Goal: Communication & Community: Participate in discussion

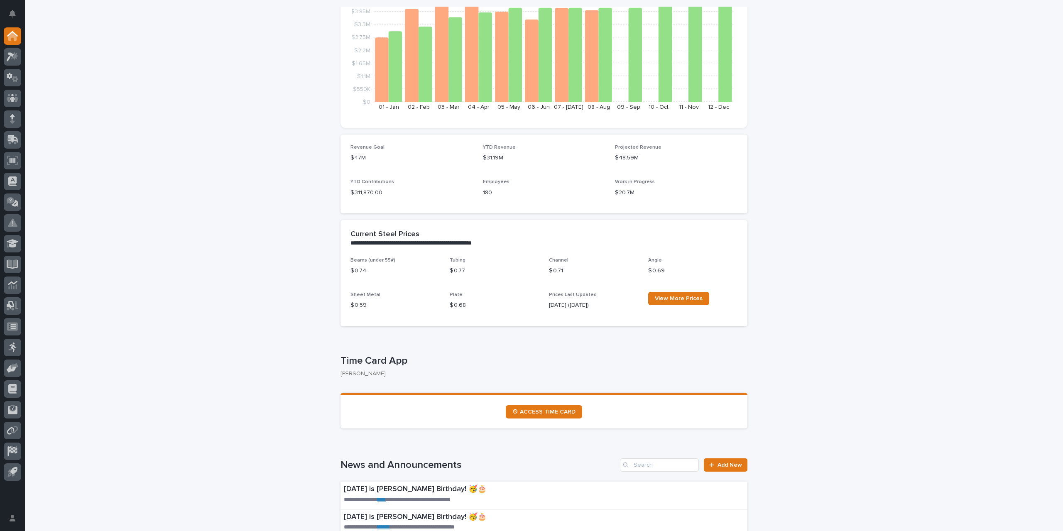
scroll to position [208, 0]
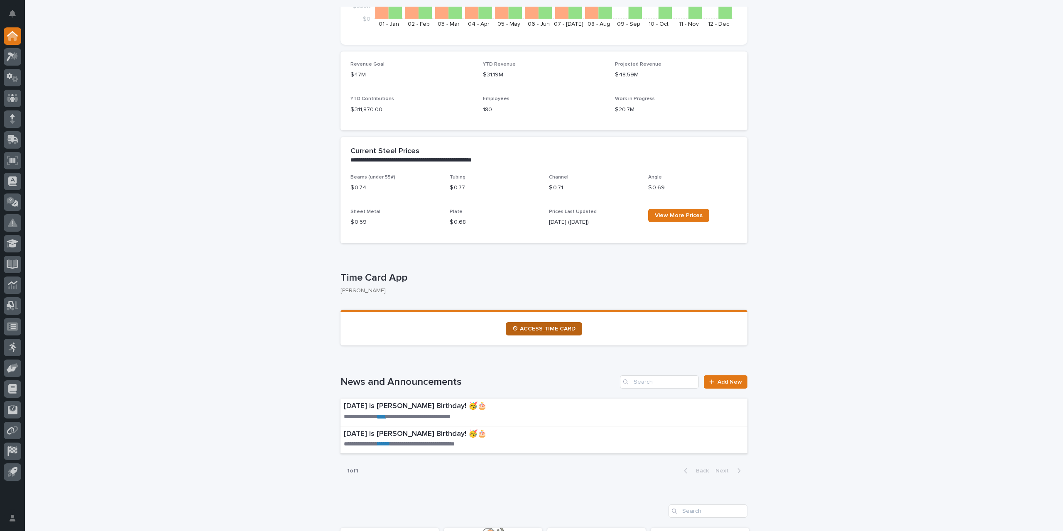
click at [537, 333] on link "⏲ ACCESS TIME CARD" at bounding box center [544, 328] width 76 height 13
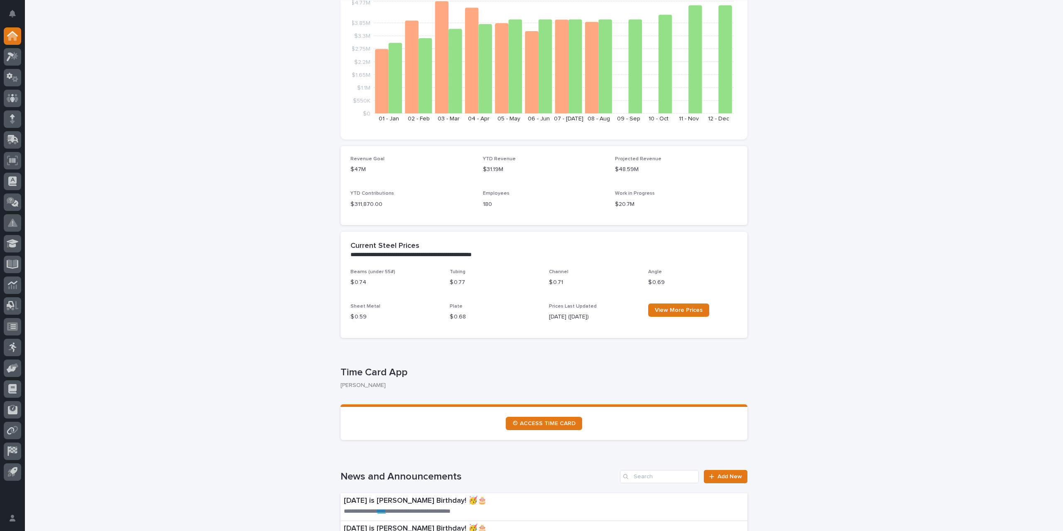
scroll to position [166, 0]
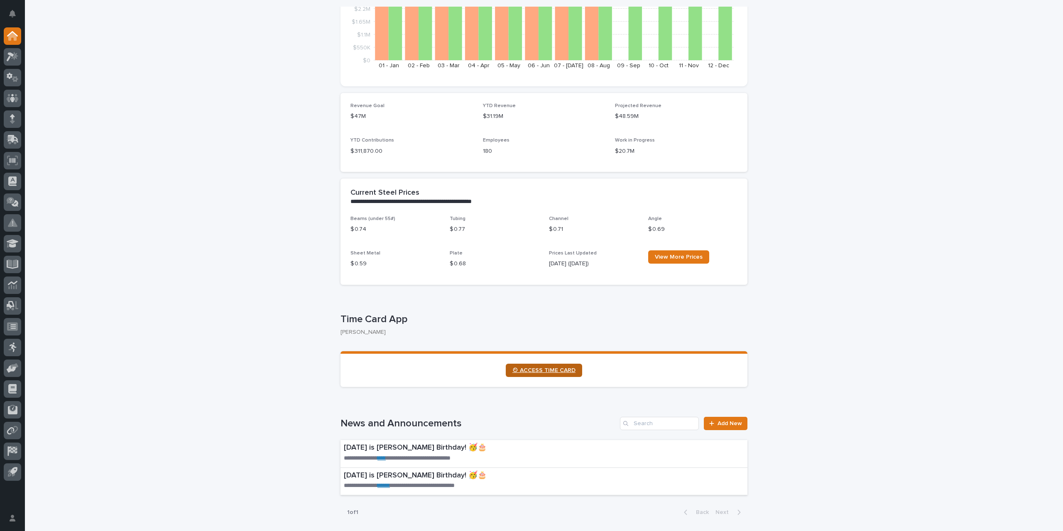
click at [540, 367] on span "⏲ ACCESS TIME CARD" at bounding box center [543, 370] width 63 height 6
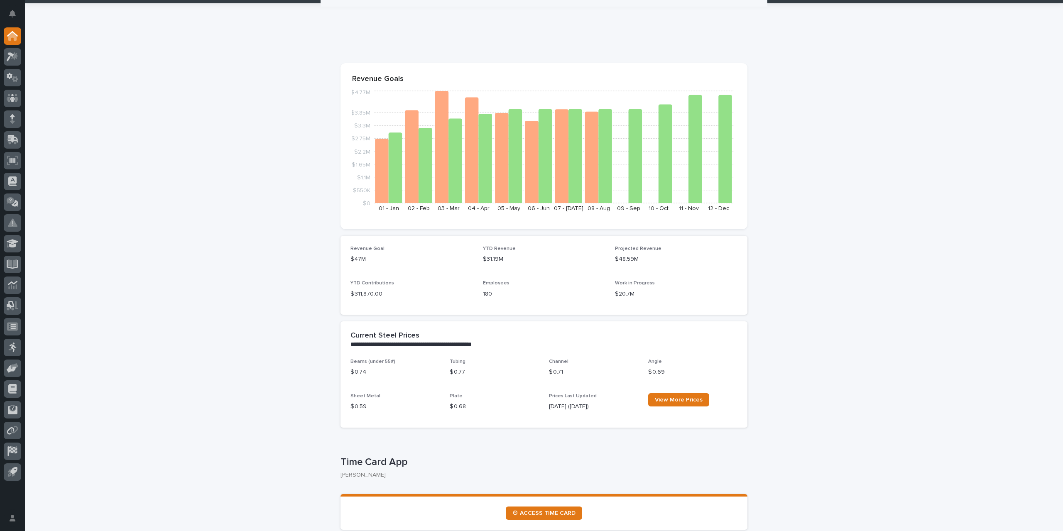
scroll to position [0, 0]
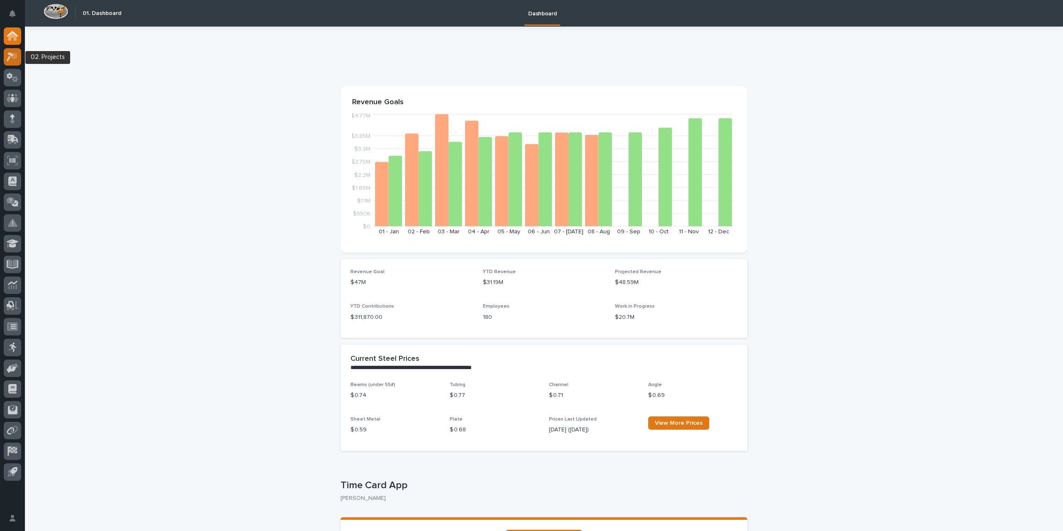
click at [18, 58] on icon at bounding box center [13, 57] width 12 height 10
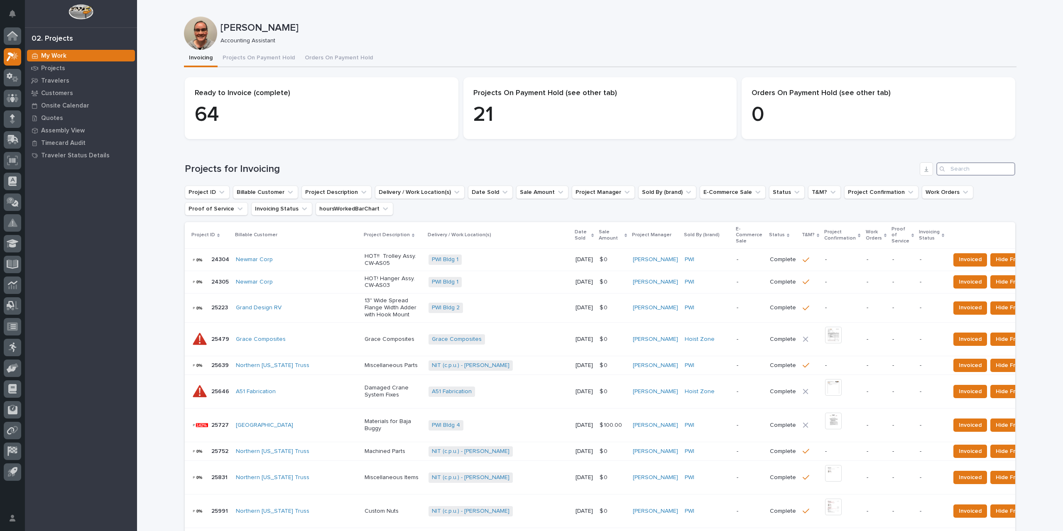
click at [959, 165] on input "Search" at bounding box center [975, 168] width 79 height 13
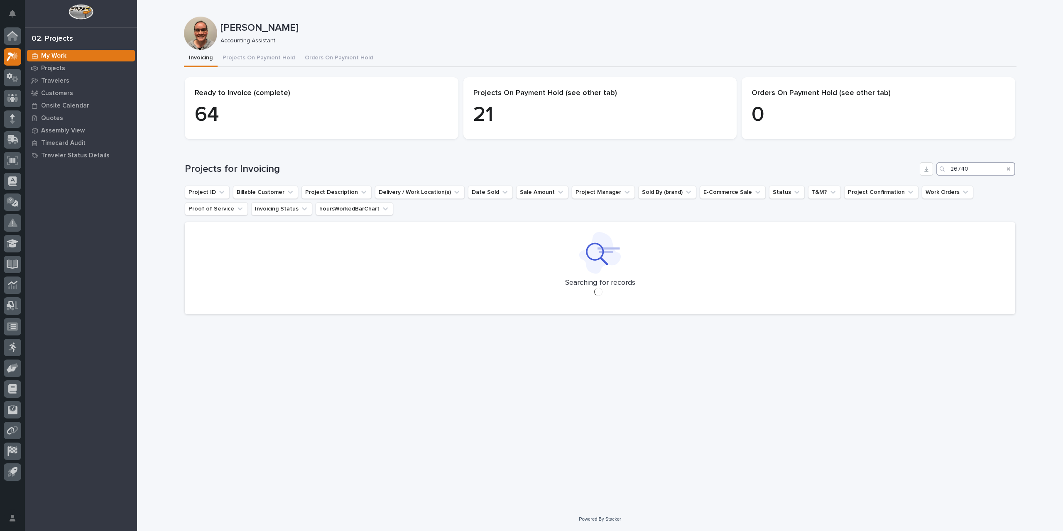
type input "26740"
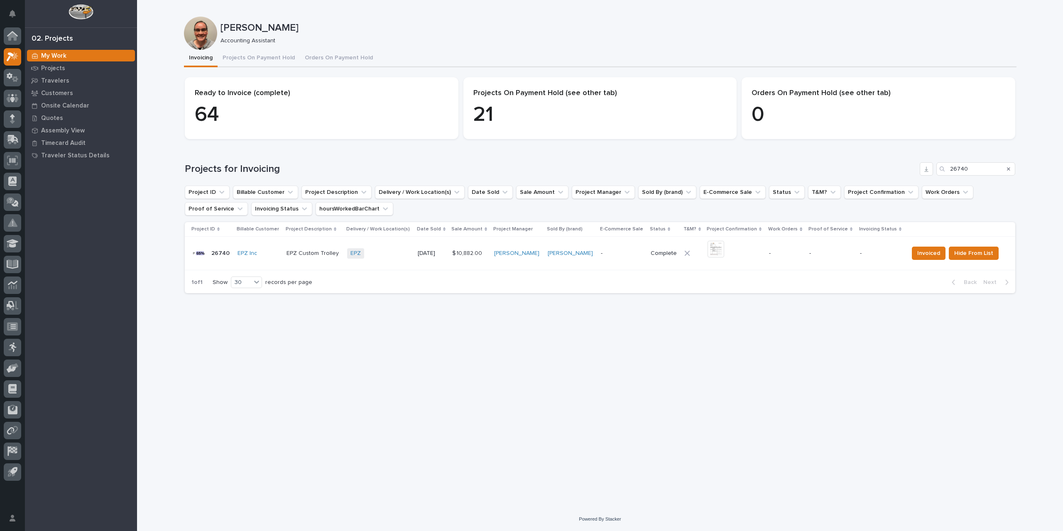
click at [626, 252] on p "-" at bounding box center [622, 253] width 43 height 7
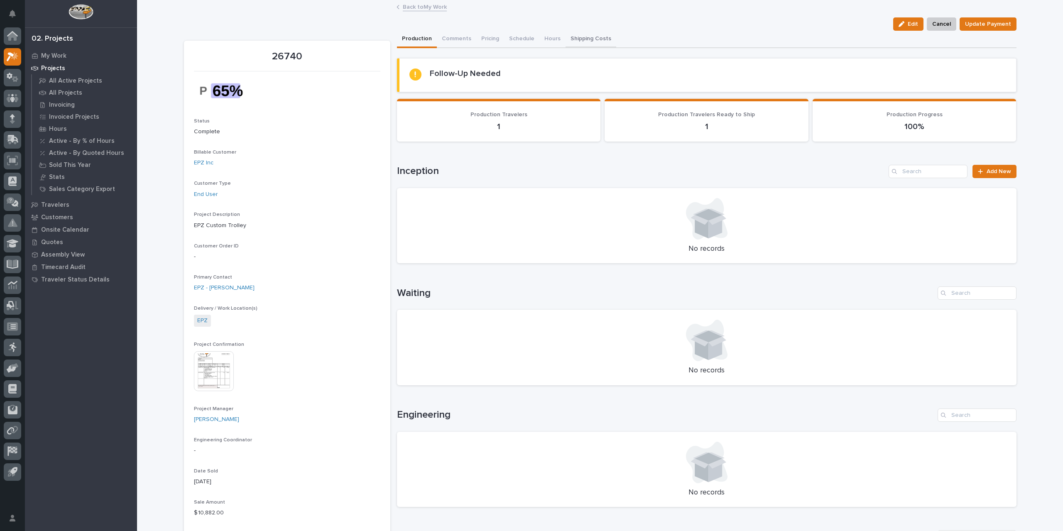
click at [579, 39] on button "Shipping Costs" at bounding box center [590, 39] width 51 height 17
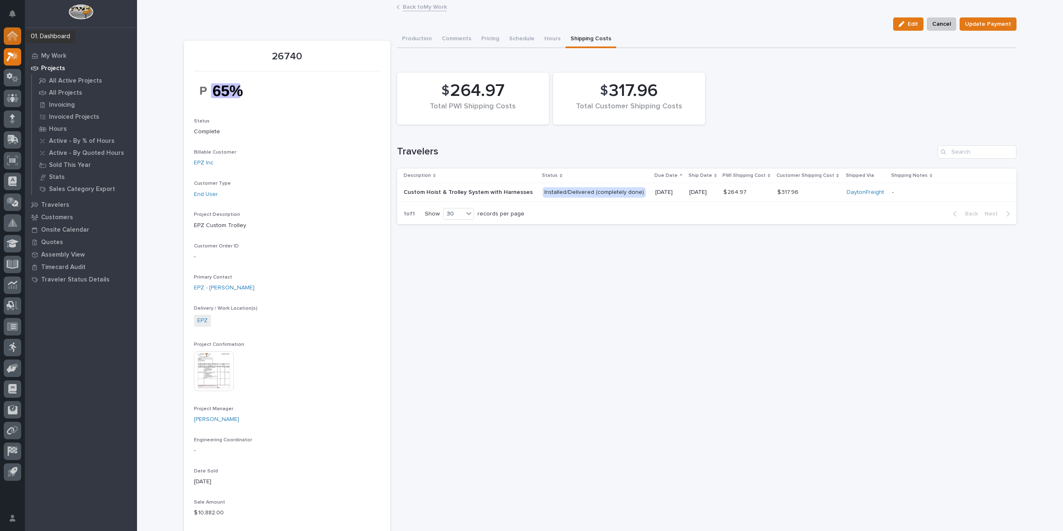
click at [17, 37] on icon at bounding box center [12, 36] width 8 height 8
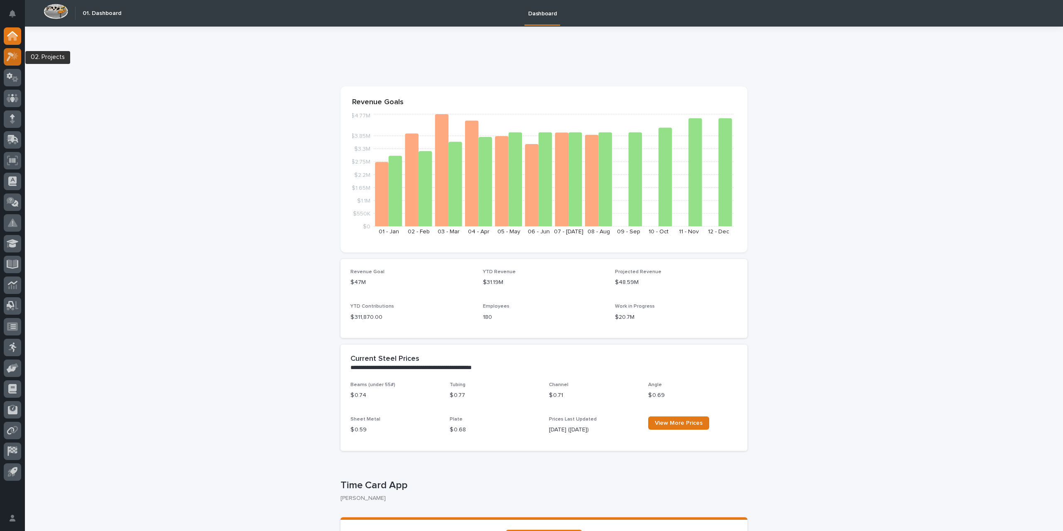
click at [15, 59] on icon at bounding box center [13, 57] width 12 height 10
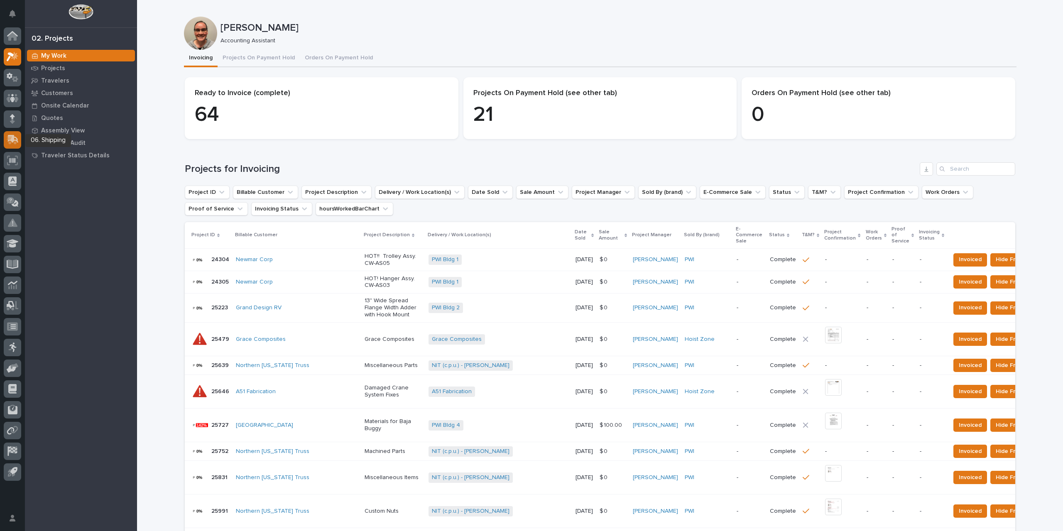
click at [12, 143] on icon at bounding box center [13, 140] width 12 height 10
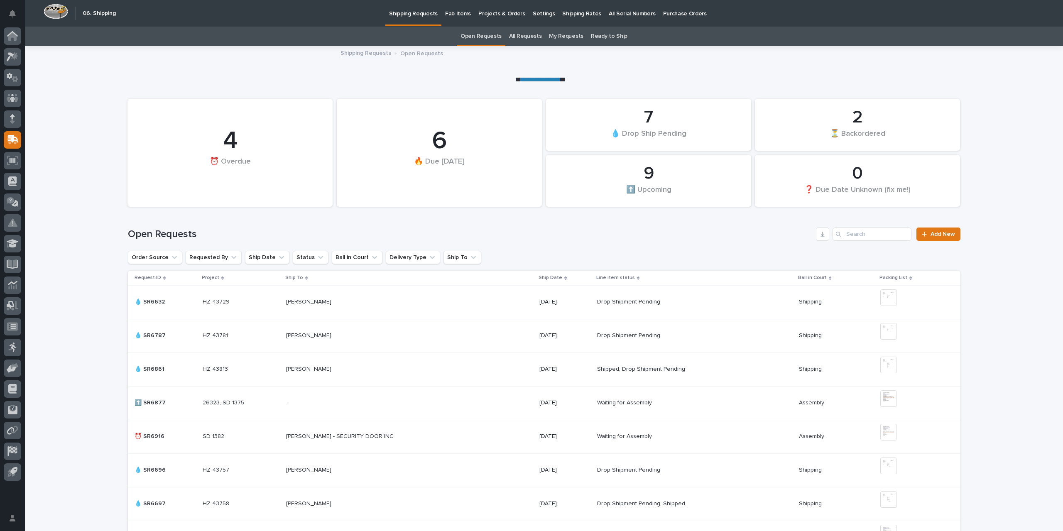
click at [518, 33] on link "All Requests" at bounding box center [525, 37] width 32 height 20
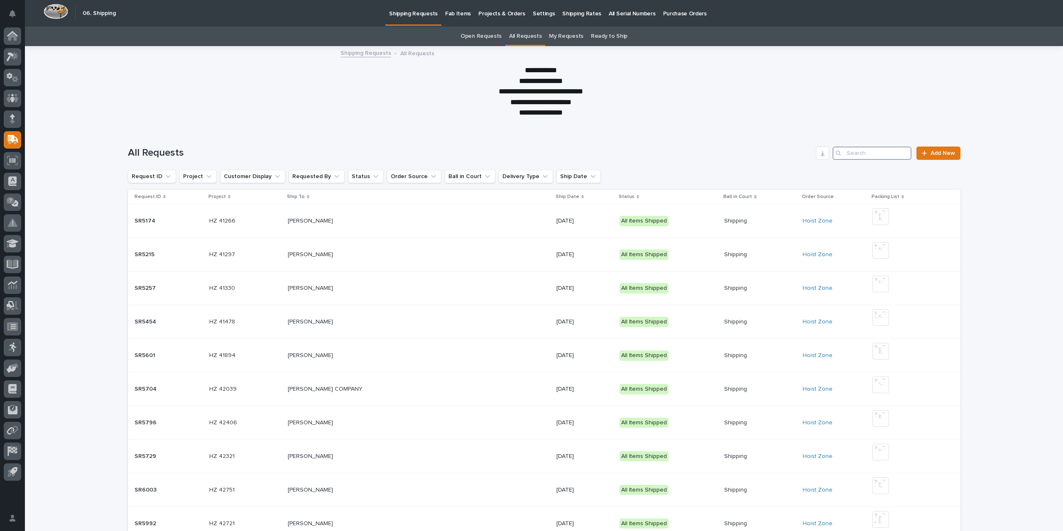
click at [857, 150] on input "Search" at bounding box center [871, 153] width 79 height 13
type input "sr6836"
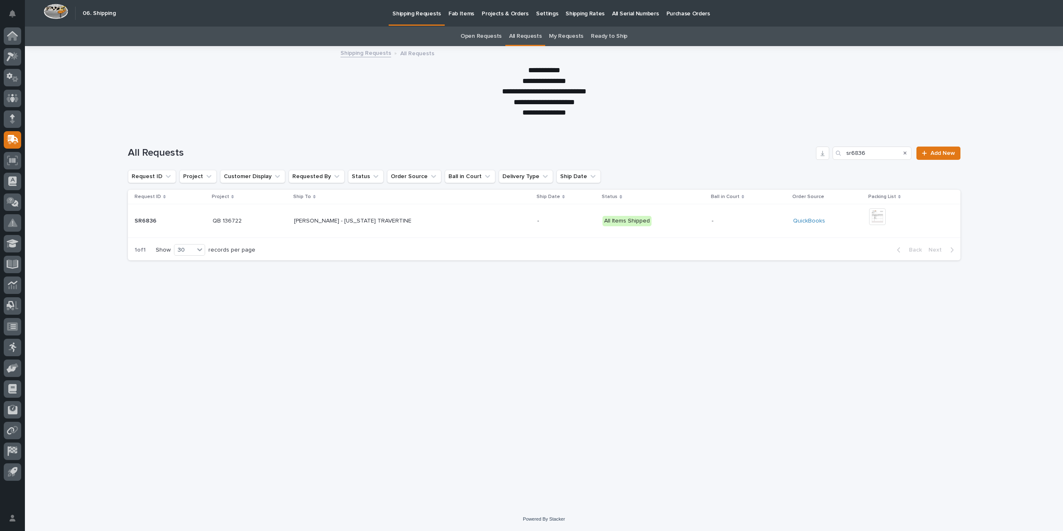
click at [745, 215] on div "- -" at bounding box center [748, 221] width 75 height 14
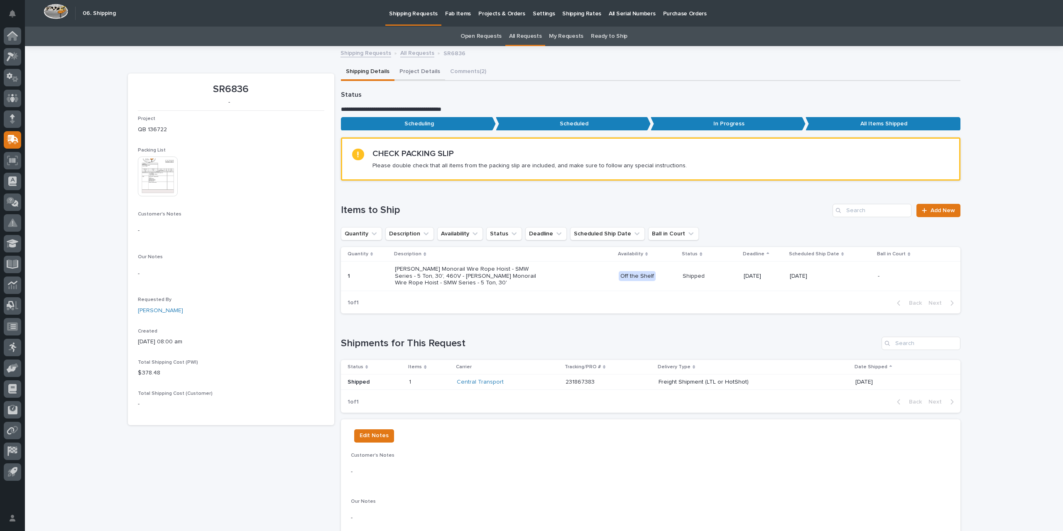
click at [419, 68] on button "Project Details" at bounding box center [419, 72] width 51 height 17
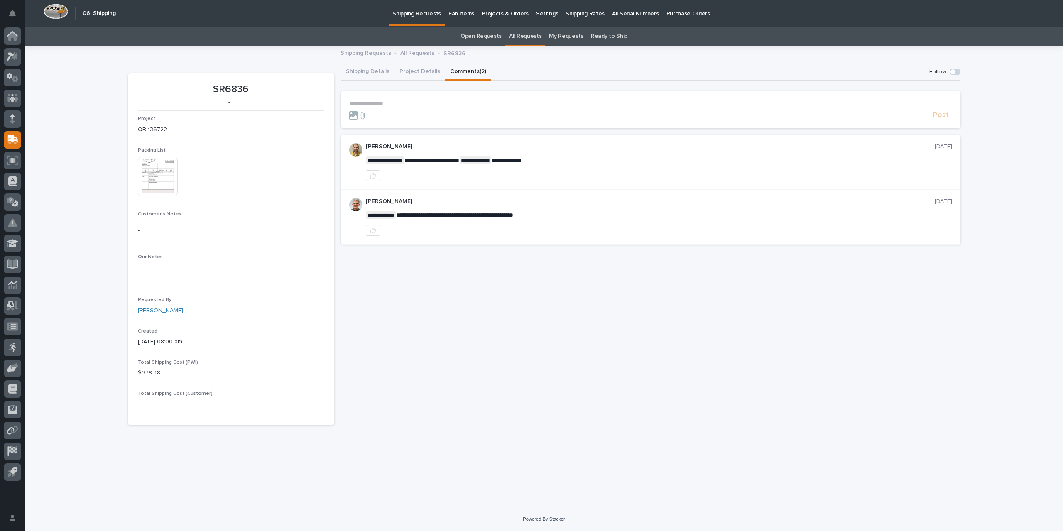
click at [471, 71] on button "Comments (2)" at bounding box center [468, 72] width 46 height 17
click at [12, 58] on icon at bounding box center [14, 55] width 7 height 8
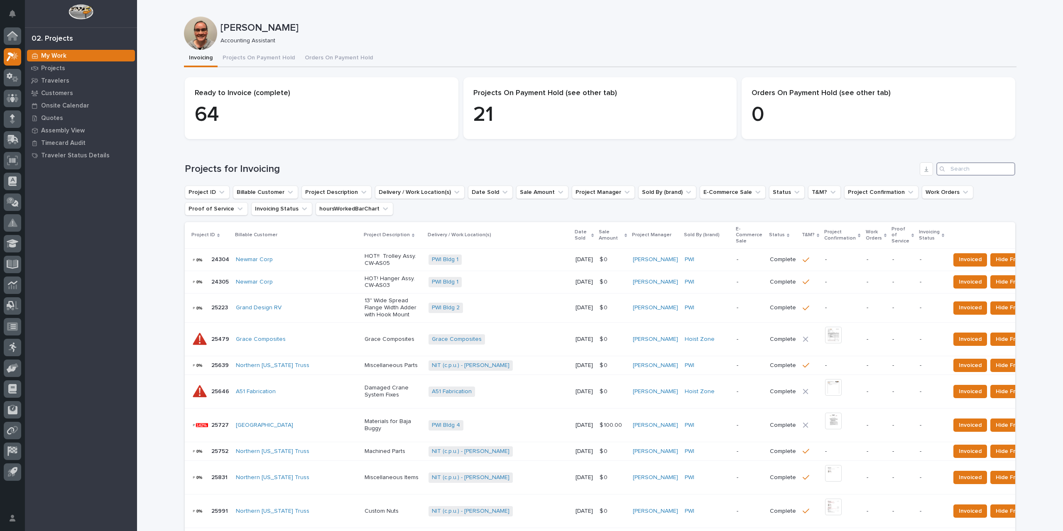
click at [951, 171] on input "Search" at bounding box center [975, 168] width 79 height 13
type input "26733"
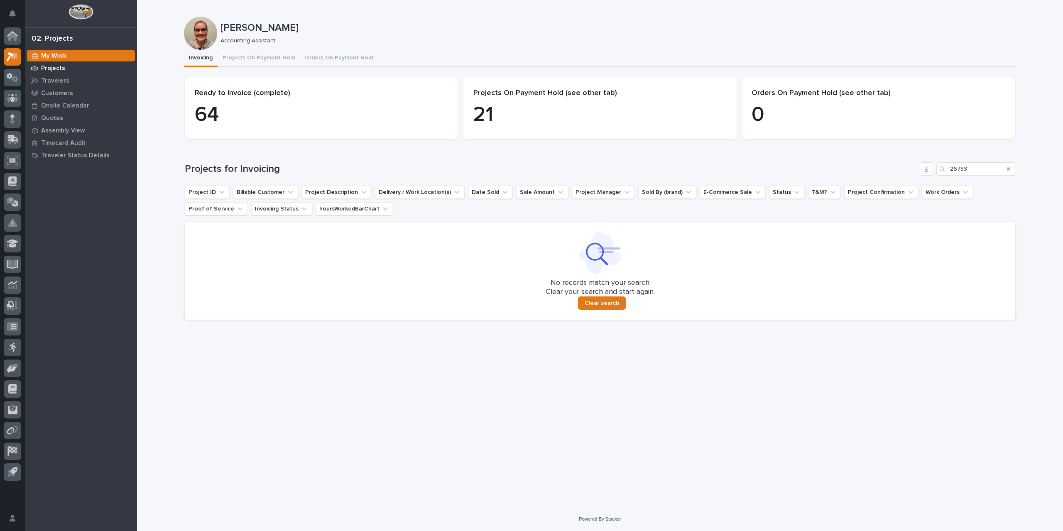
click at [58, 68] on p "Projects" at bounding box center [53, 68] width 24 height 7
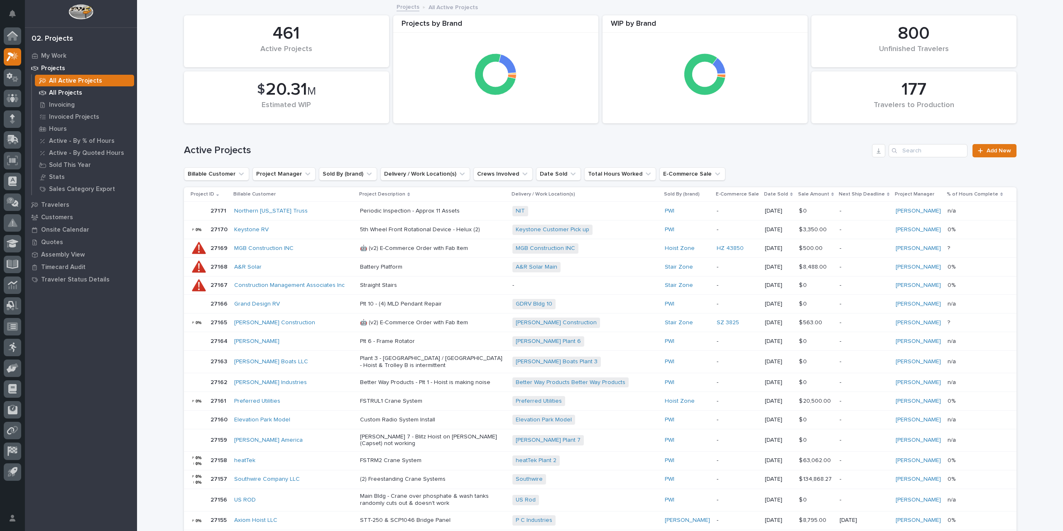
click at [71, 94] on p "All Projects" at bounding box center [65, 92] width 33 height 7
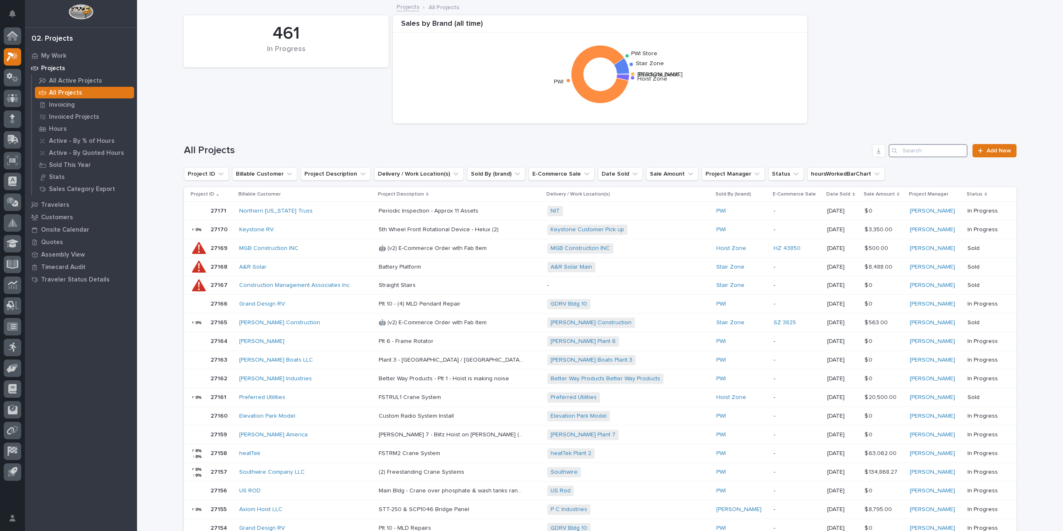
click at [909, 154] on input "Search" at bounding box center [927, 150] width 79 height 13
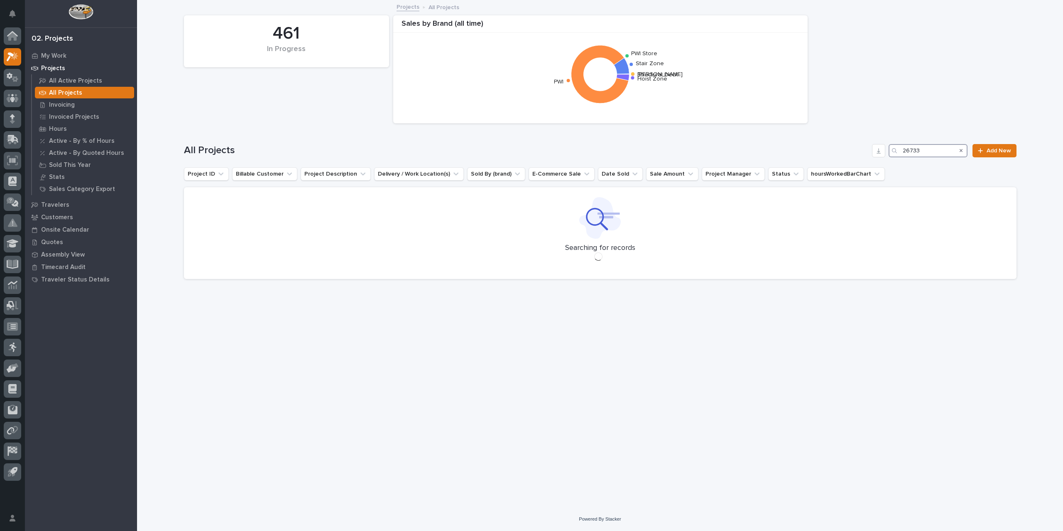
type input "26733"
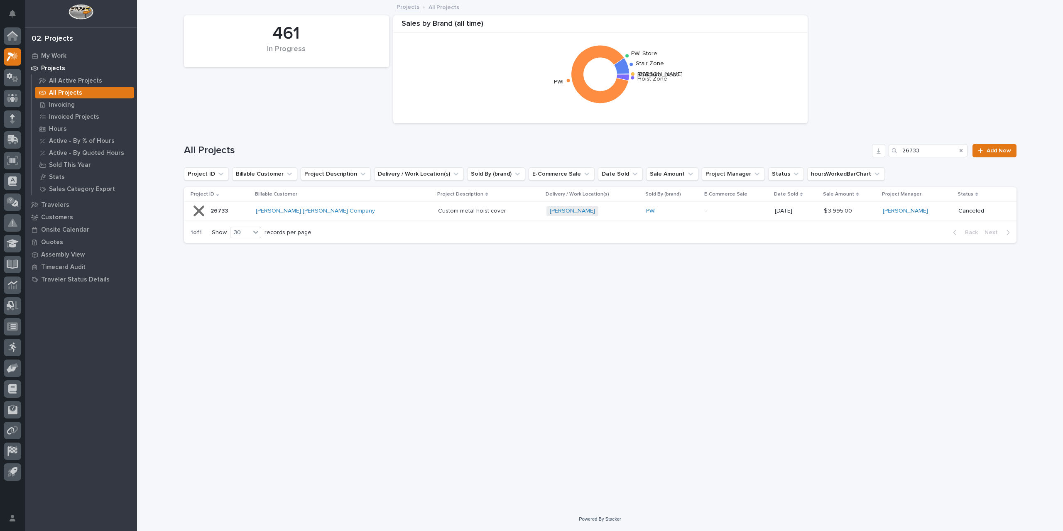
click at [705, 210] on p "-" at bounding box center [736, 211] width 63 height 7
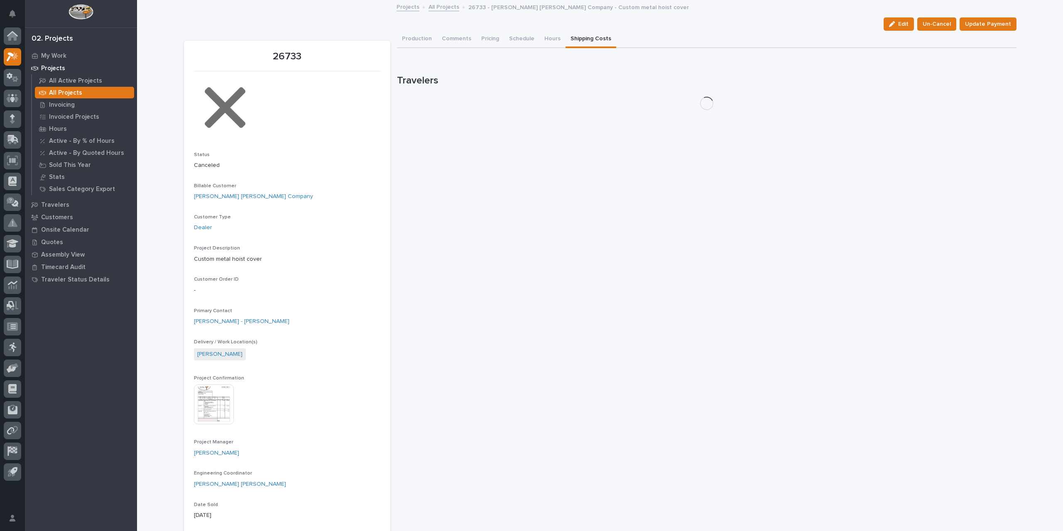
click at [575, 38] on button "Shipping Costs" at bounding box center [590, 39] width 51 height 17
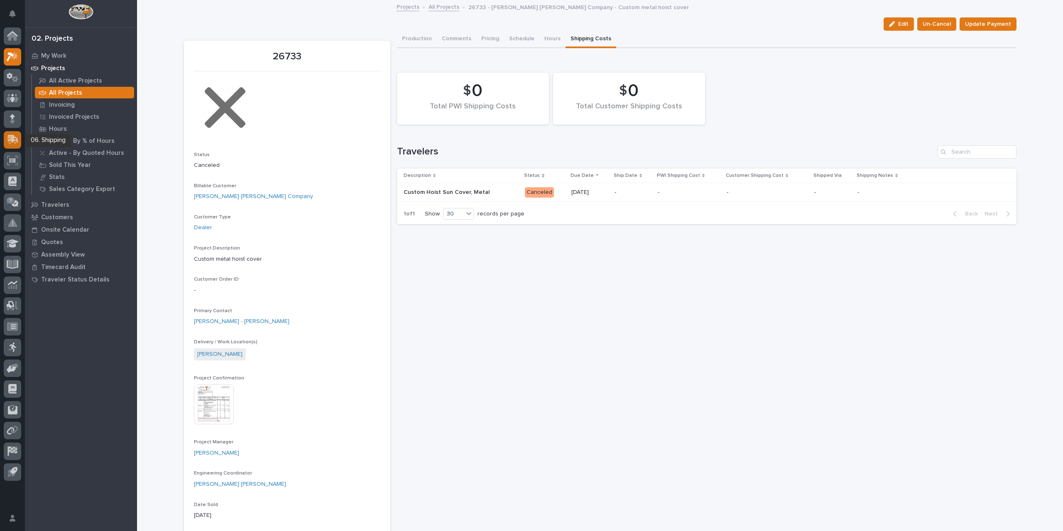
click at [14, 145] on div at bounding box center [12, 139] width 17 height 17
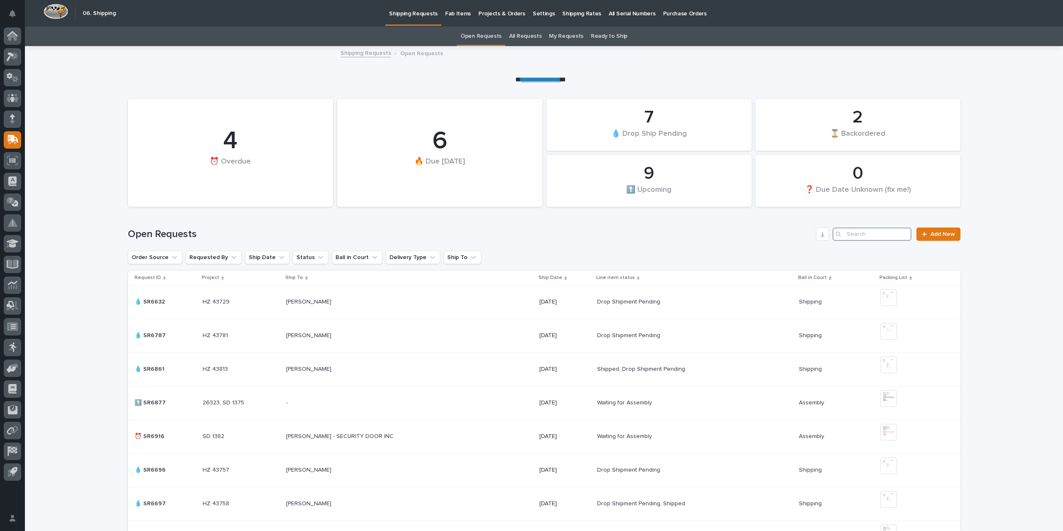
click at [871, 234] on input "Search" at bounding box center [871, 233] width 79 height 13
type input "sr6836"
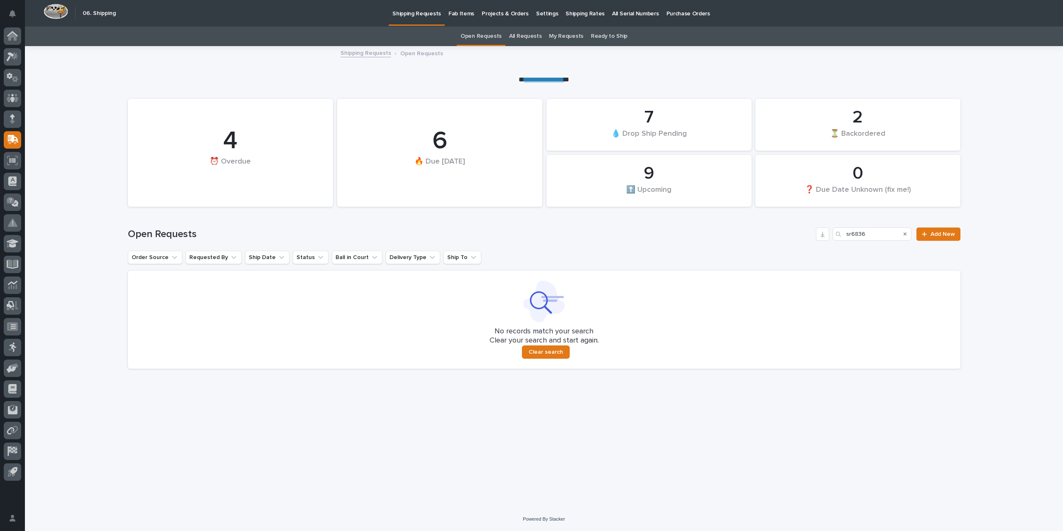
click at [520, 36] on link "All Requests" at bounding box center [525, 37] width 32 height 20
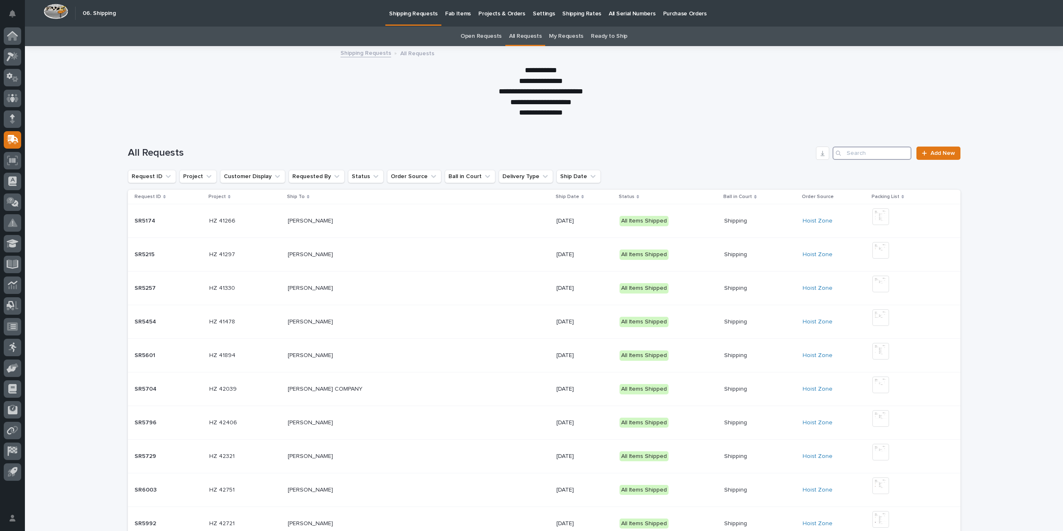
click at [856, 155] on input "Search" at bounding box center [871, 153] width 79 height 13
type input "sr6836"
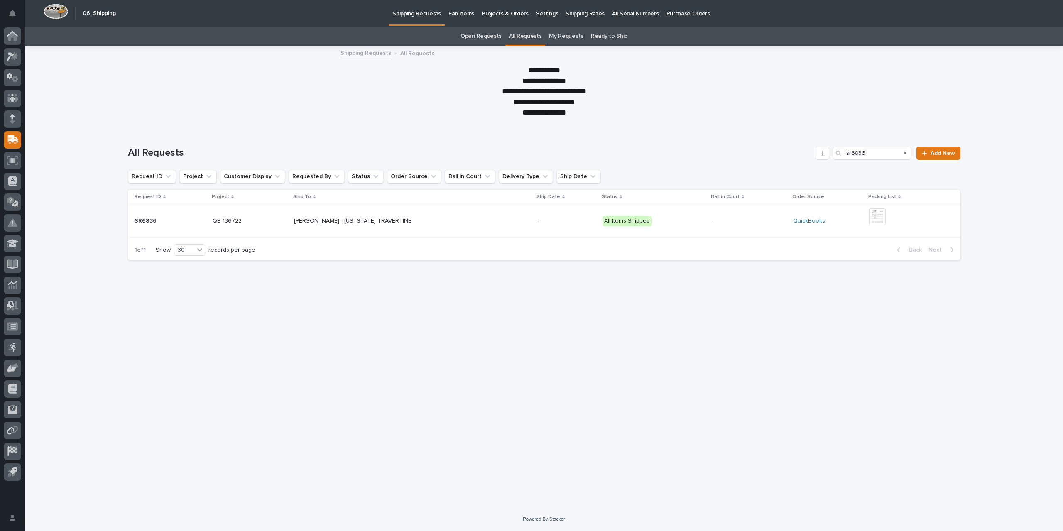
click at [682, 223] on p "All Items Shipped" at bounding box center [653, 221] width 103 height 10
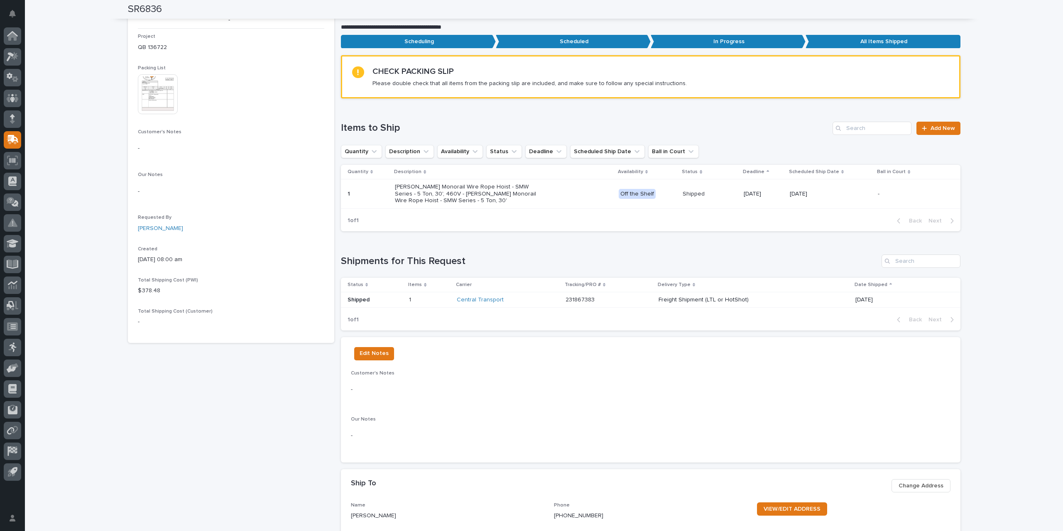
scroll to position [42, 0]
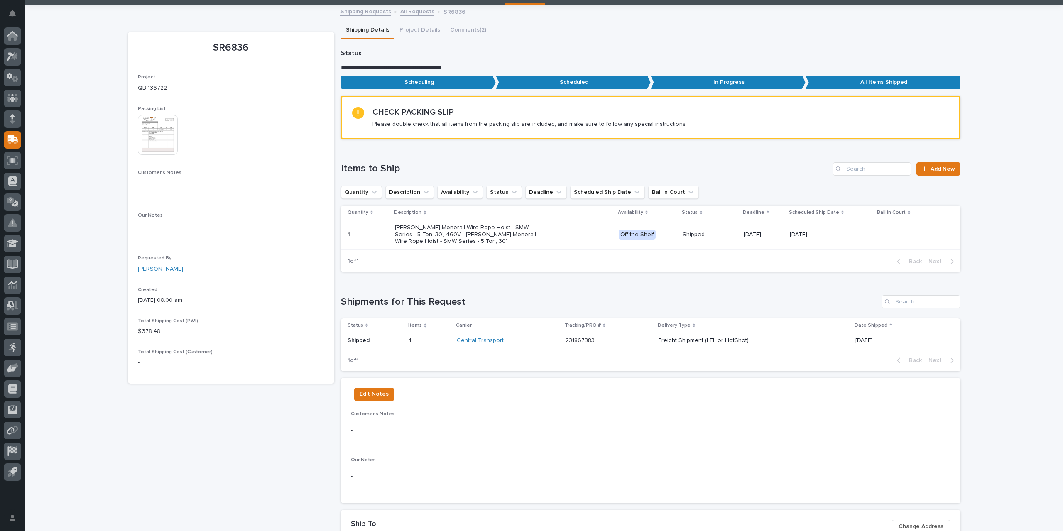
click at [440, 340] on p at bounding box center [429, 340] width 41 height 7
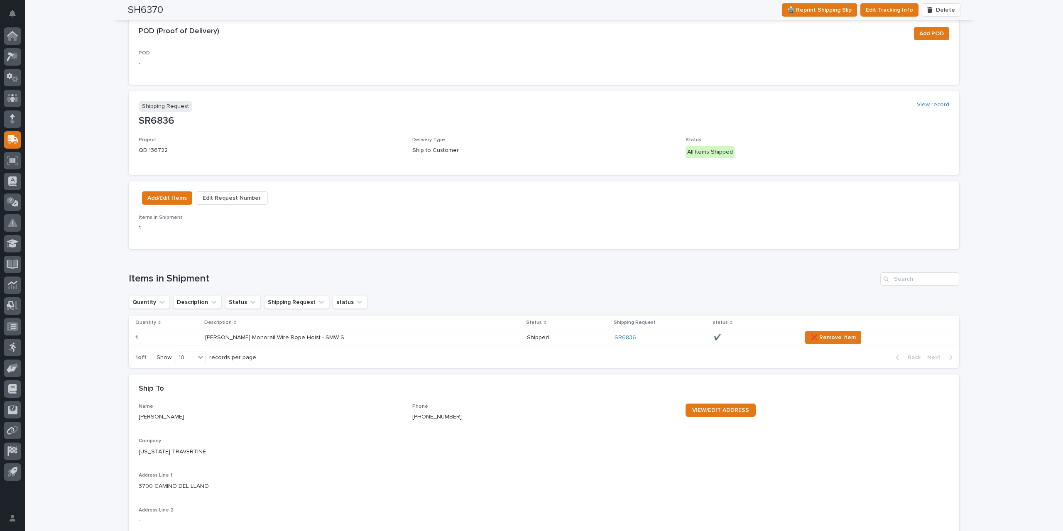
scroll to position [581, 0]
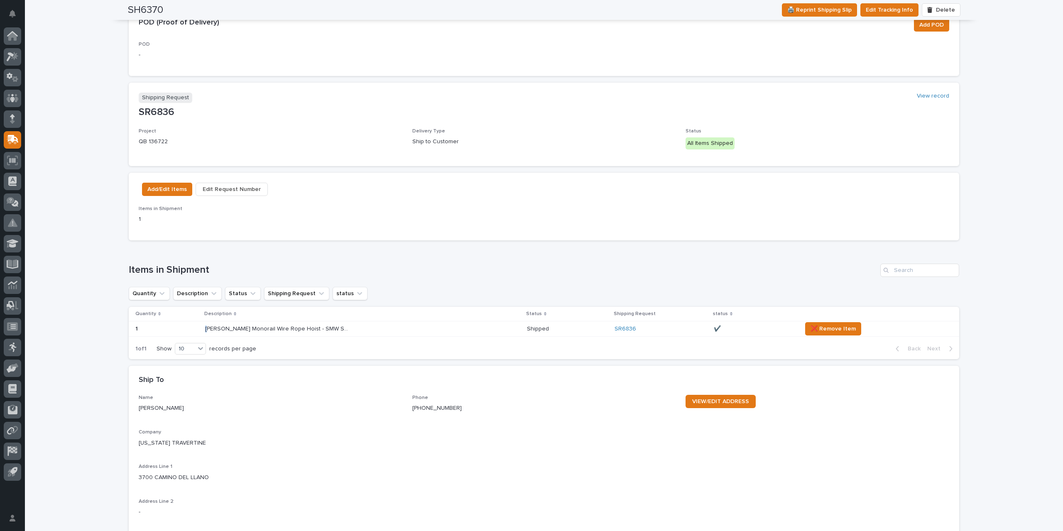
drag, startPoint x: 322, startPoint y: 331, endPoint x: 328, endPoint y: 333, distance: 6.4
click at [328, 333] on div "[PERSON_NAME] Monorail Wire Rope Hoist - SMW Series - 5 Ton, 30', 460V - [PERSO…" at bounding box center [362, 329] width 315 height 14
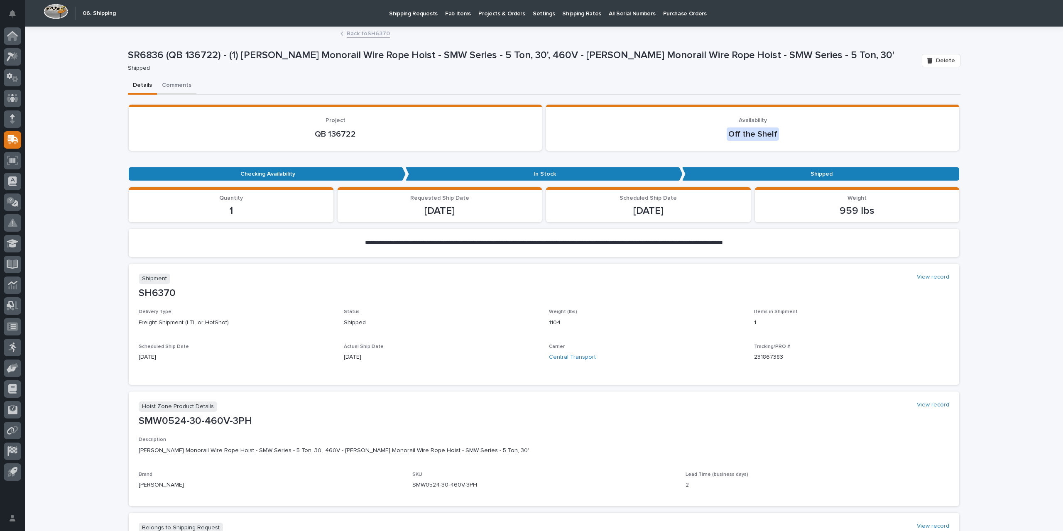
click at [167, 86] on button "Comments" at bounding box center [176, 85] width 39 height 17
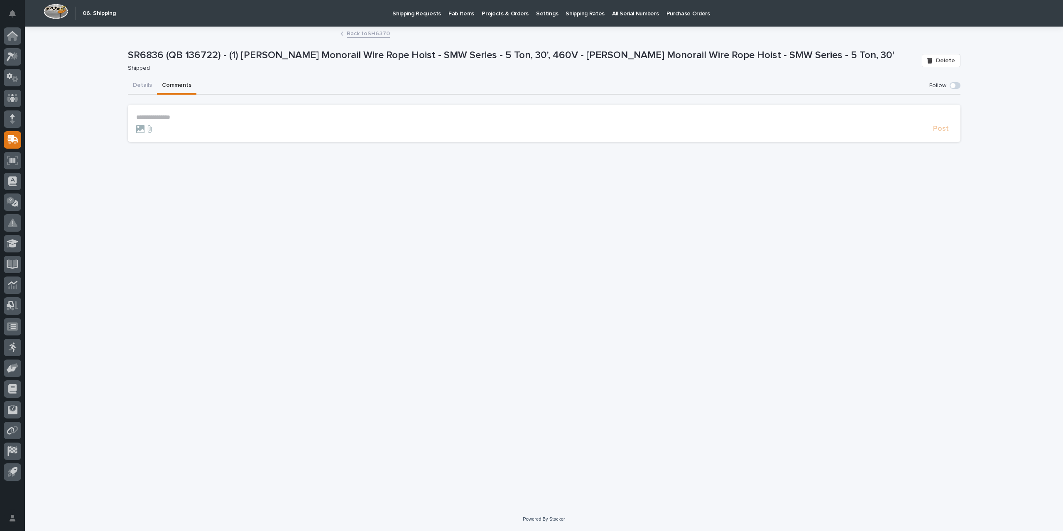
click at [368, 34] on link "Back to SH6370" at bounding box center [368, 33] width 43 height 10
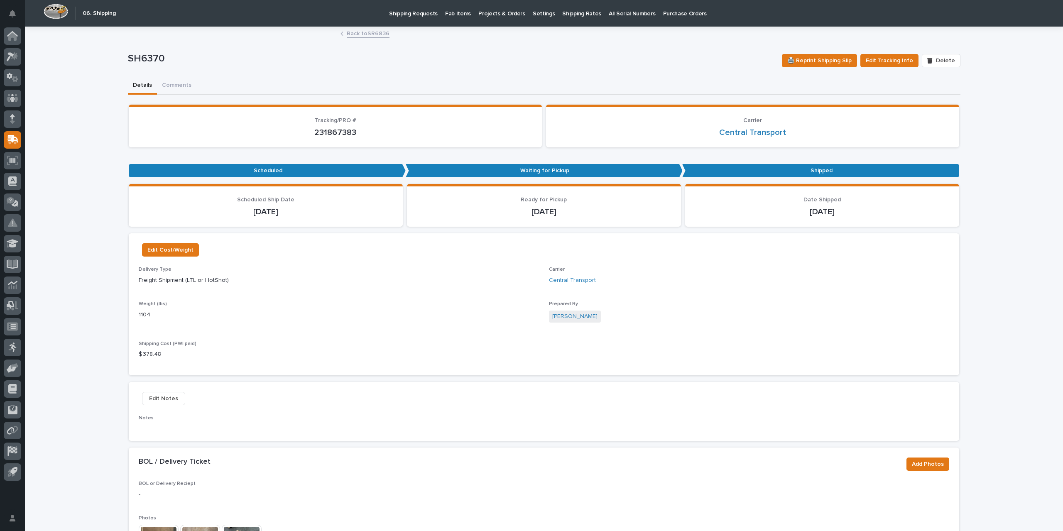
click at [369, 34] on link "Back to SR6836" at bounding box center [368, 33] width 43 height 10
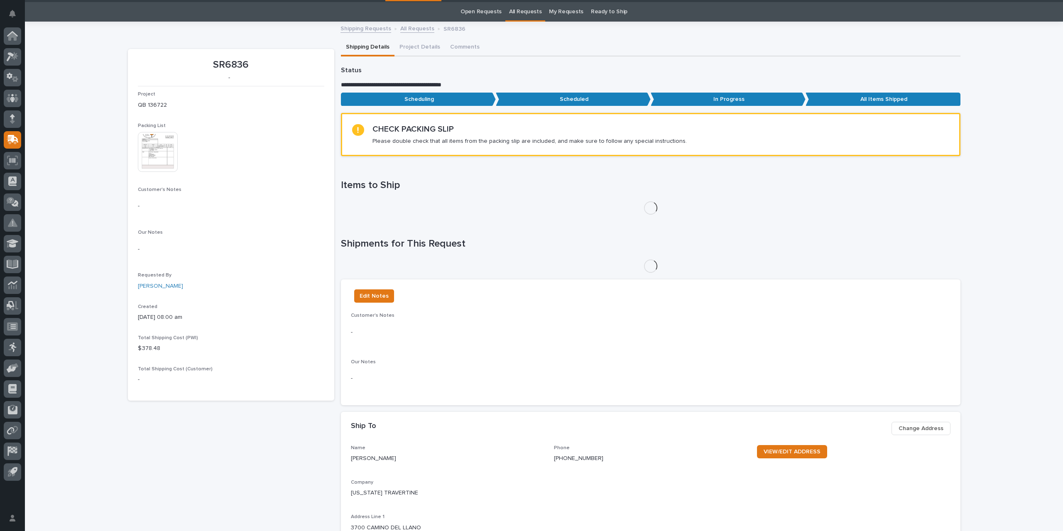
scroll to position [27, 0]
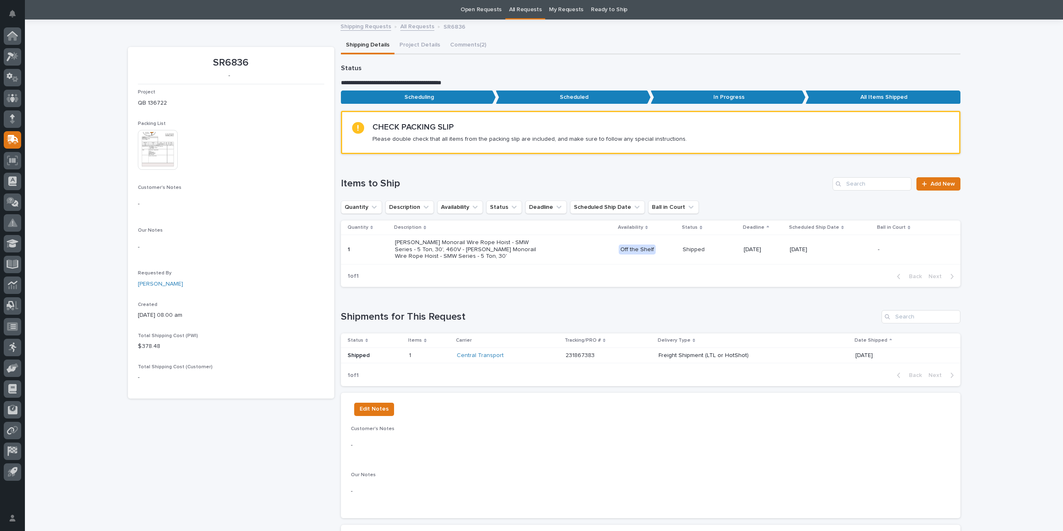
click at [475, 44] on div "**********" at bounding box center [544, 481] width 1038 height 1016
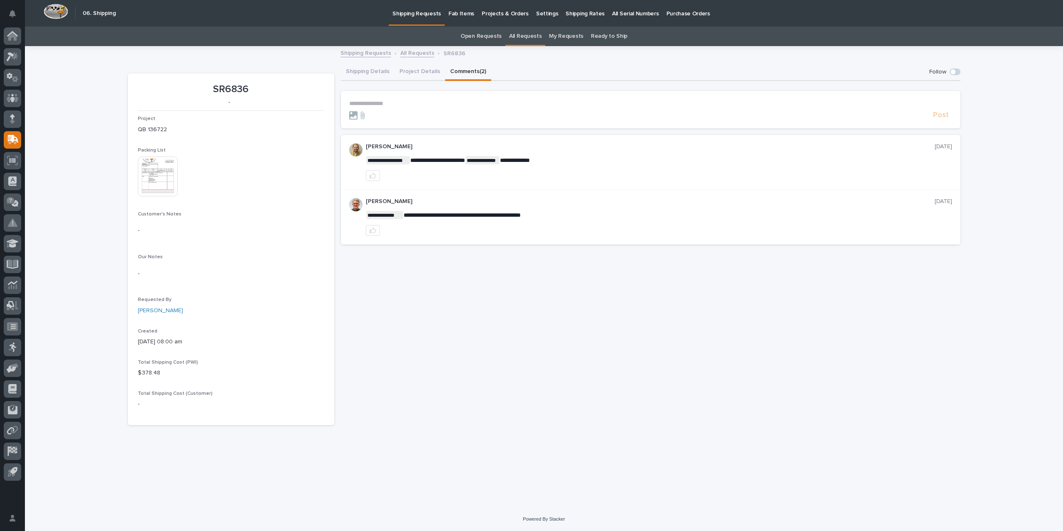
click at [379, 104] on p "**********" at bounding box center [650, 103] width 603 height 7
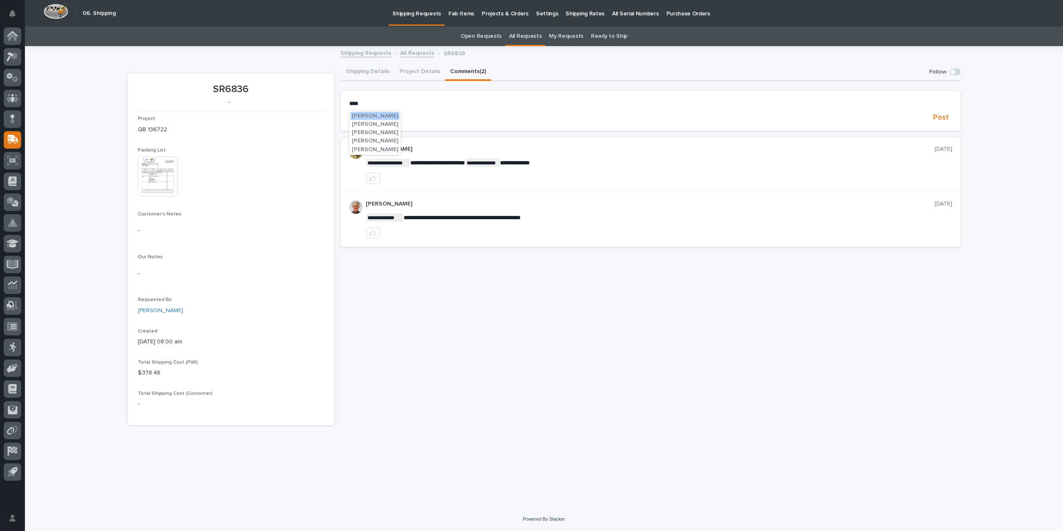
click at [368, 112] on button "[PERSON_NAME]" at bounding box center [374, 116] width 49 height 8
click at [401, 98] on section "**********" at bounding box center [650, 112] width 619 height 42
click at [403, 101] on p "**********" at bounding box center [650, 104] width 603 height 8
click at [405, 143] on span "[PERSON_NAME]" at bounding box center [415, 141] width 46 height 6
click at [437, 105] on p "**********" at bounding box center [650, 104] width 603 height 8
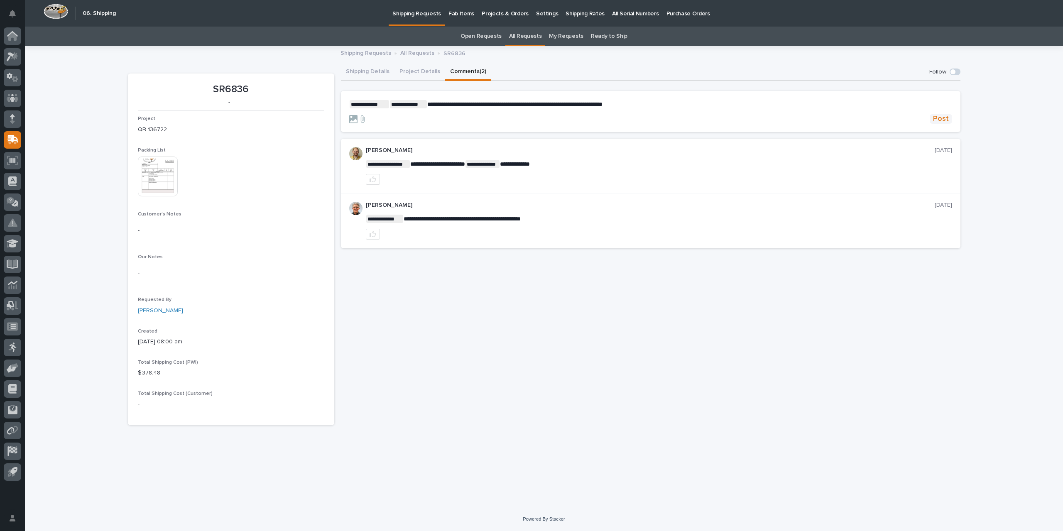
click at [941, 122] on span "Post" at bounding box center [941, 119] width 16 height 10
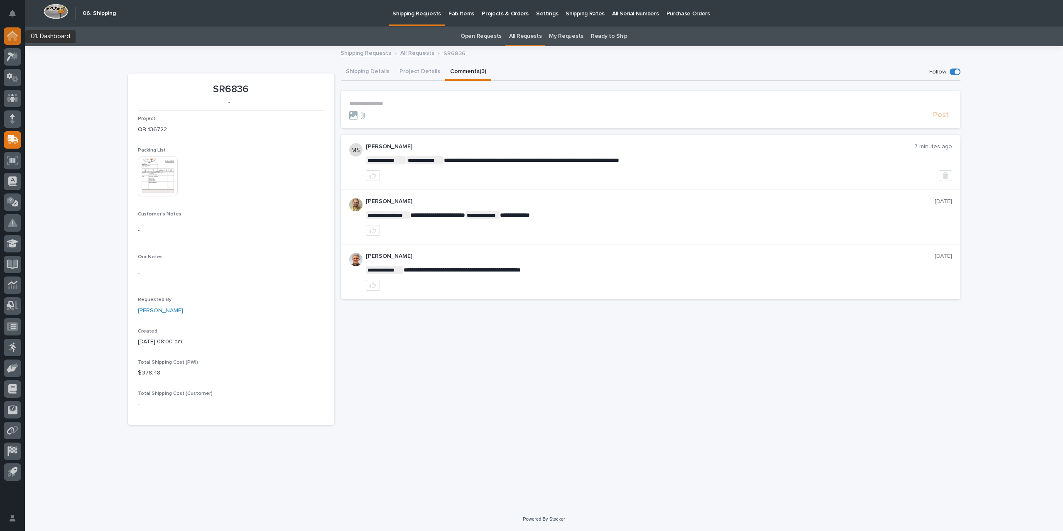
click at [14, 37] on icon at bounding box center [12, 36] width 8 height 8
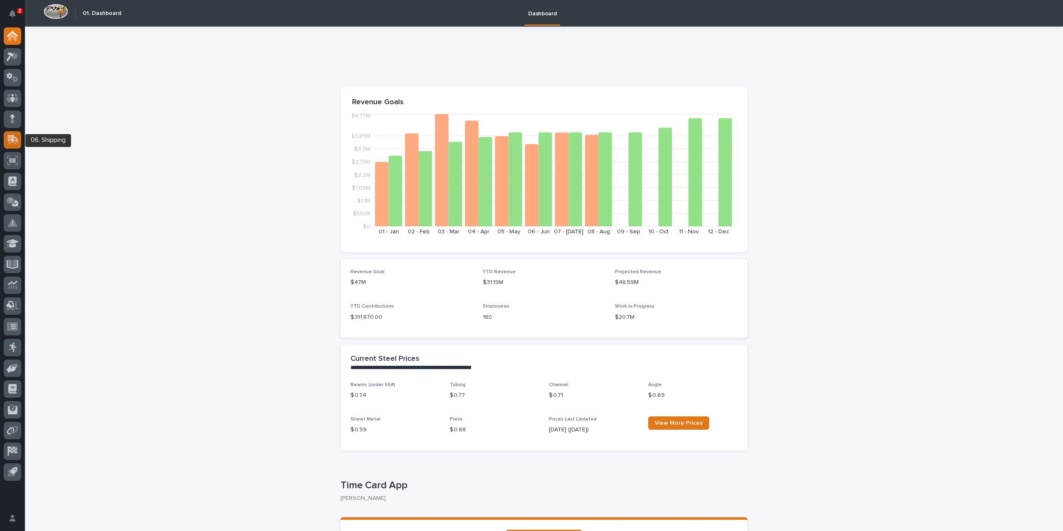
click at [13, 142] on icon at bounding box center [13, 140] width 12 height 10
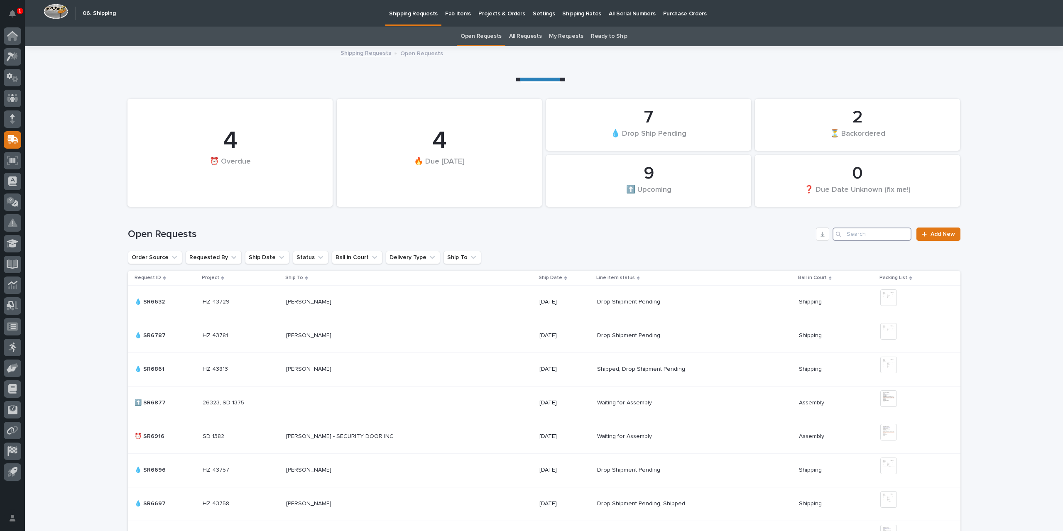
click at [872, 231] on input "Search" at bounding box center [871, 233] width 79 height 13
type input "sr6836"
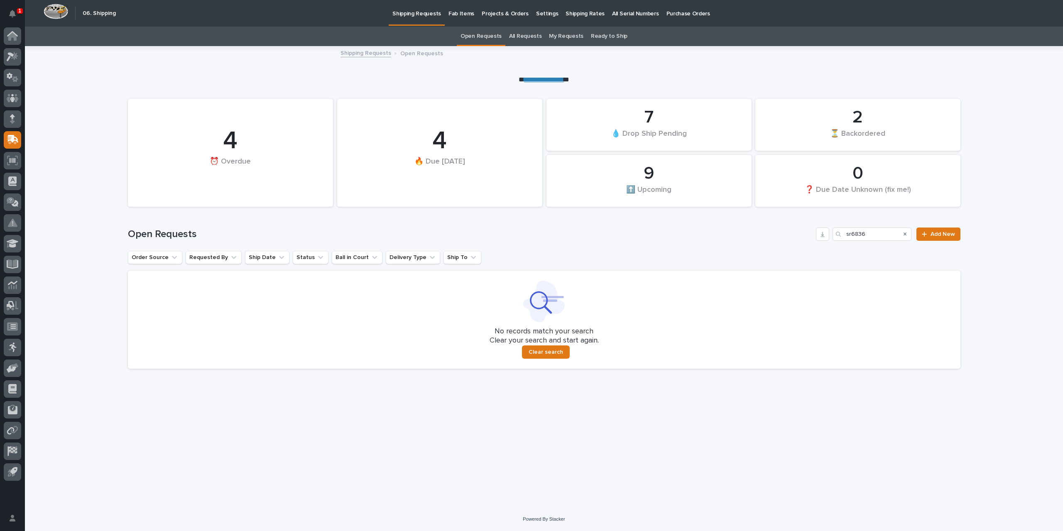
click at [529, 35] on link "All Requests" at bounding box center [525, 37] width 32 height 20
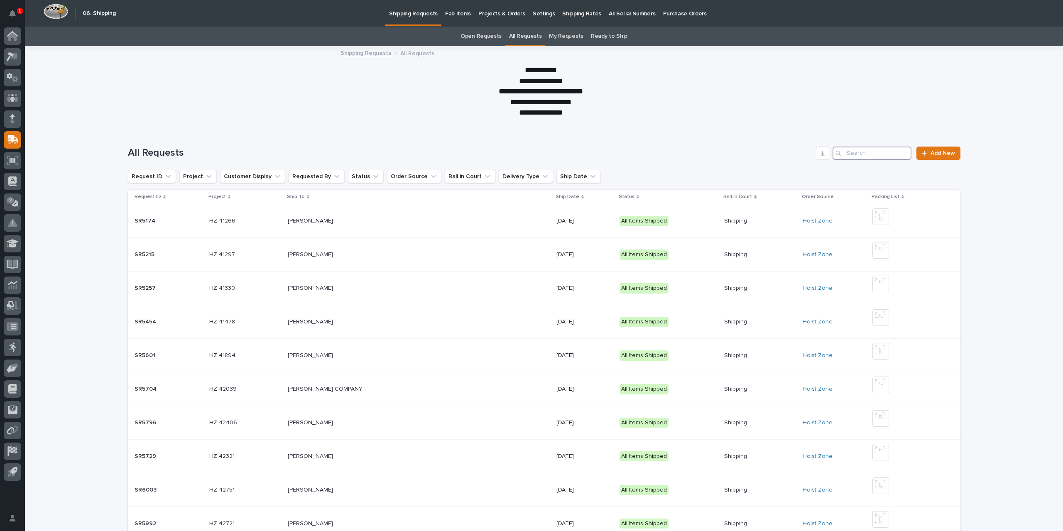
click at [879, 151] on input "Search" at bounding box center [871, 153] width 79 height 13
type input "sr6836"
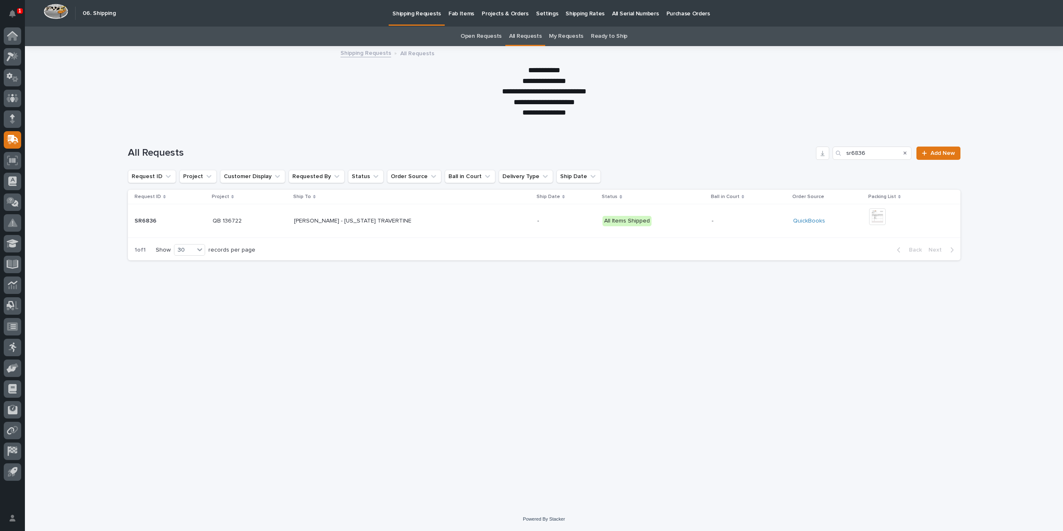
click at [745, 217] on p at bounding box center [748, 220] width 75 height 7
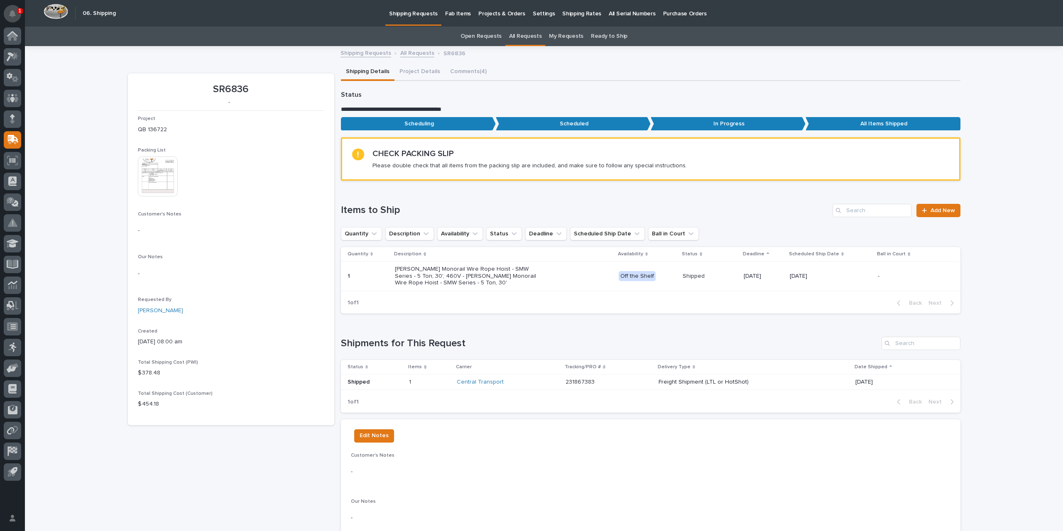
click at [19, 17] on button "Notifications" at bounding box center [12, 13] width 17 height 17
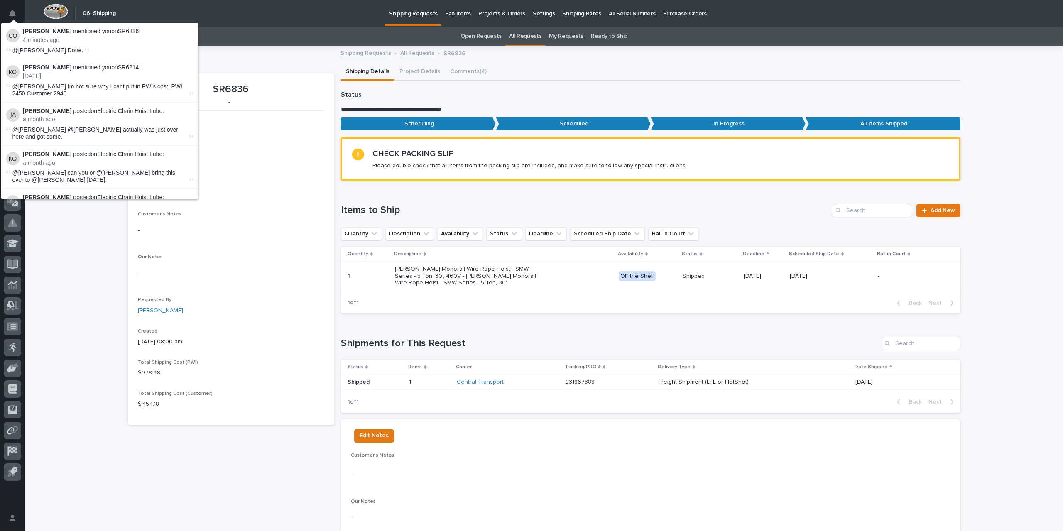
click at [78, 254] on div "**********" at bounding box center [544, 520] width 1038 height 946
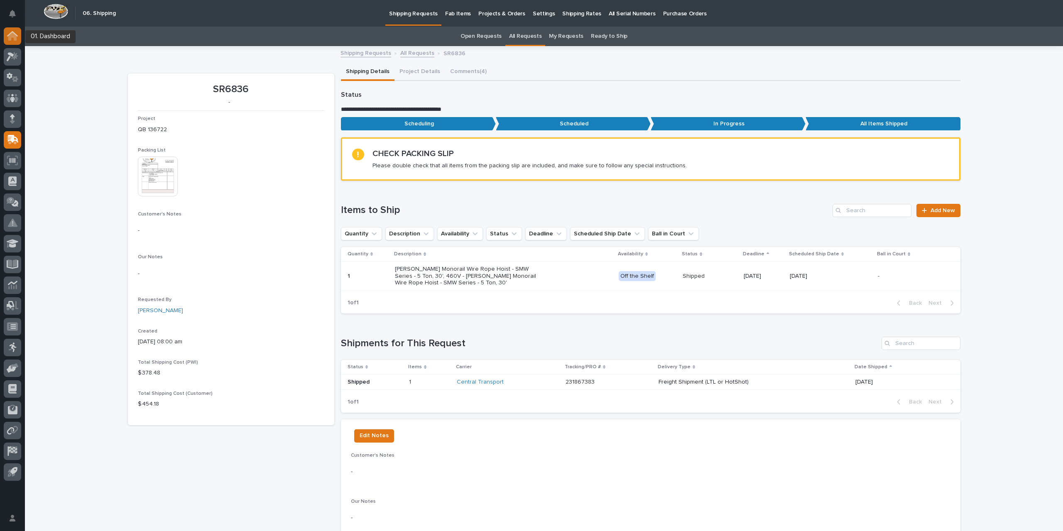
click at [12, 39] on icon at bounding box center [12, 36] width 11 height 10
